Goal: Transaction & Acquisition: Purchase product/service

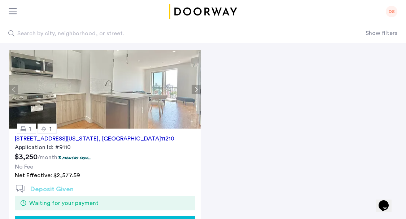
scroll to position [133, 0]
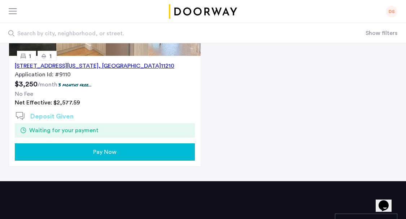
click at [113, 152] on span "Pay Now" at bounding box center [104, 152] width 23 height 9
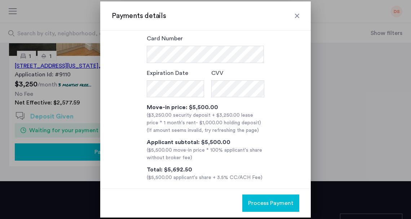
scroll to position [73, 0]
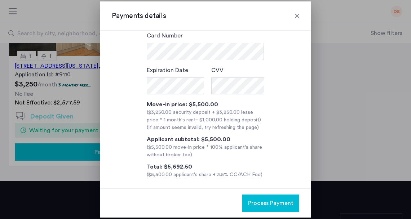
click at [297, 17] on div at bounding box center [297, 15] width 7 height 7
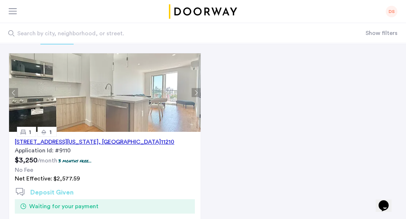
scroll to position [45, 0]
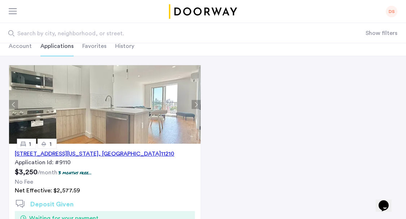
click at [91, 48] on li "Favorites" at bounding box center [94, 46] width 24 height 20
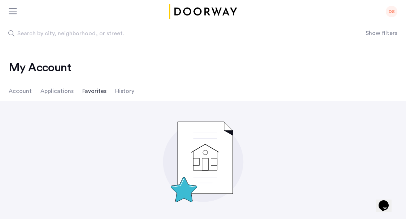
click at [120, 93] on li "History" at bounding box center [124, 91] width 19 height 20
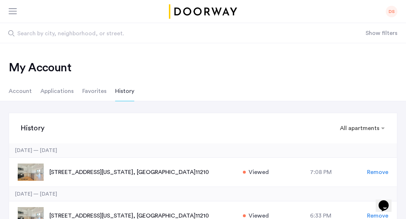
click at [58, 91] on li "Applications" at bounding box center [56, 91] width 33 height 20
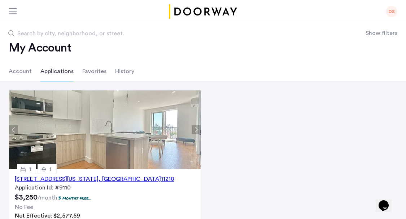
scroll to position [79, 0]
